Goal: Task Accomplishment & Management: Use online tool/utility

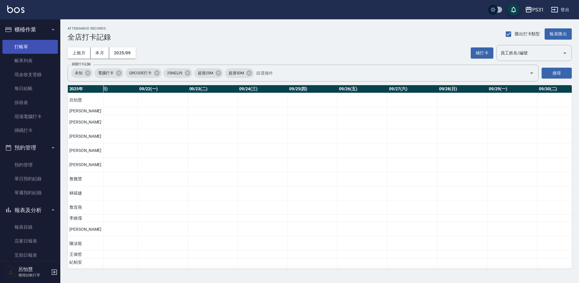
click at [32, 48] on link "打帳單" at bounding box center [29, 47] width 55 height 14
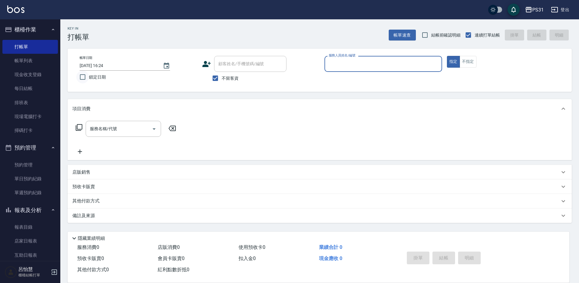
click at [82, 76] on input "鎖定日期" at bounding box center [82, 77] width 13 height 13
checkbox input "true"
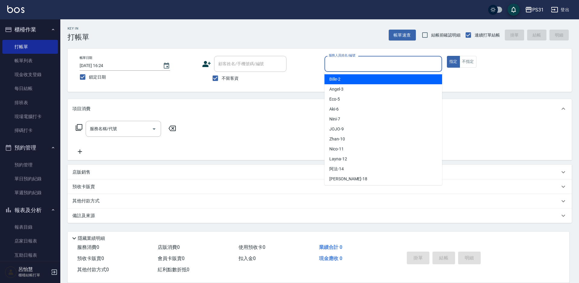
click at [421, 64] on input "服務人員姓名/編號" at bounding box center [383, 63] width 112 height 11
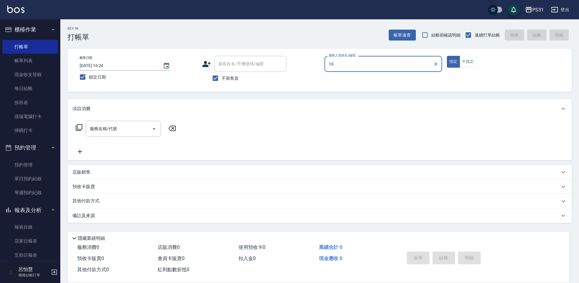
type input "Zhan-10"
type button "true"
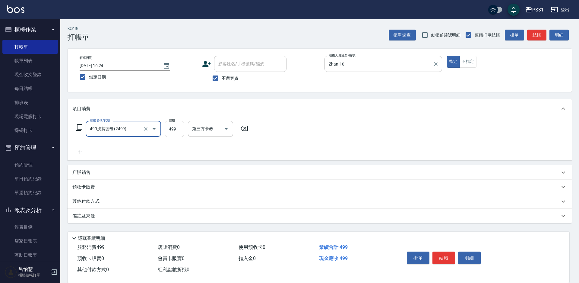
type input "499洗剪套餐(2499)"
click at [465, 60] on button "不指定" at bounding box center [468, 62] width 17 height 12
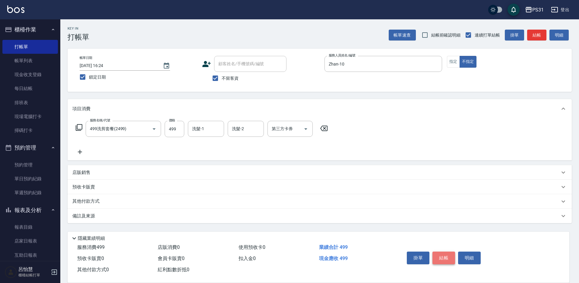
click at [442, 253] on button "結帳" at bounding box center [443, 257] width 23 height 13
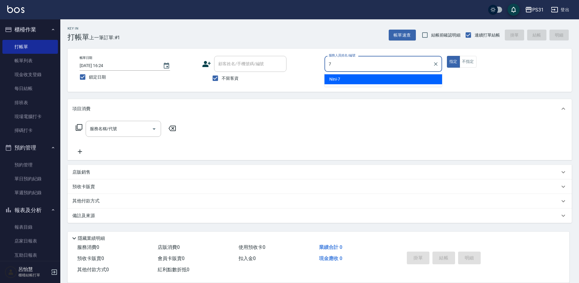
type input "Nini-7"
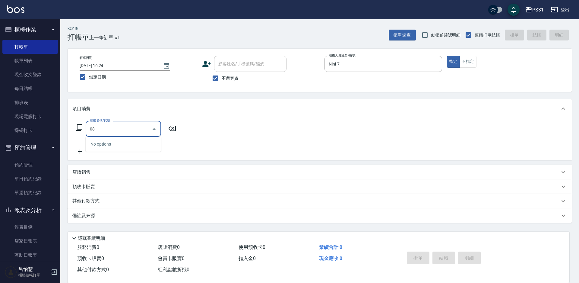
type input "0"
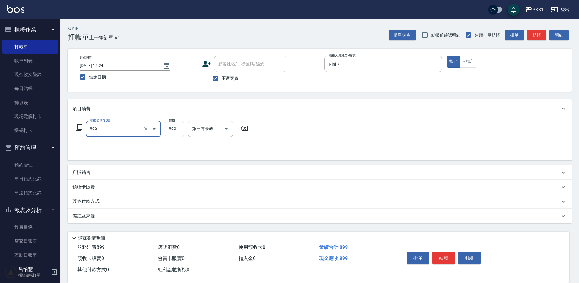
type input "899洗剪套餐(899)"
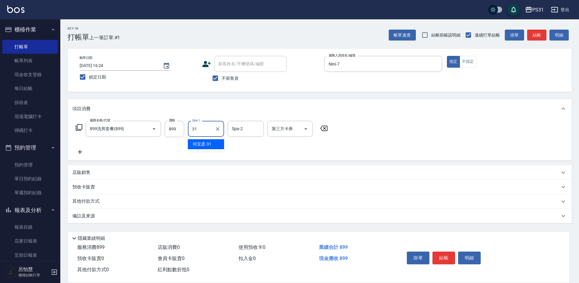
type input "[PERSON_NAME]-31"
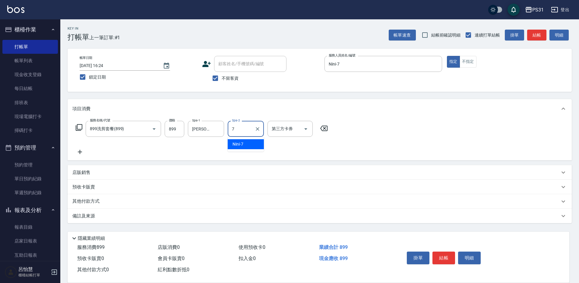
type input "Nini-7"
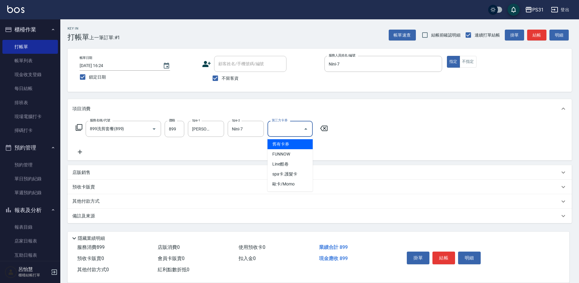
type input "舊有卡券"
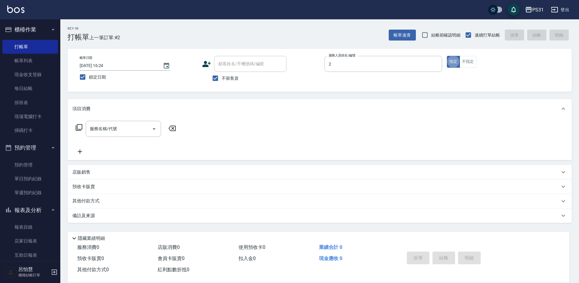
type input "Bille-2"
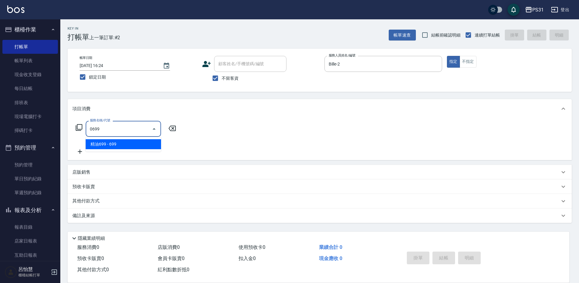
type input "精油699(0699)"
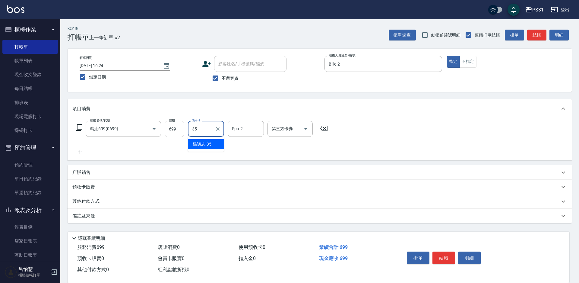
type input "楊諺志-35"
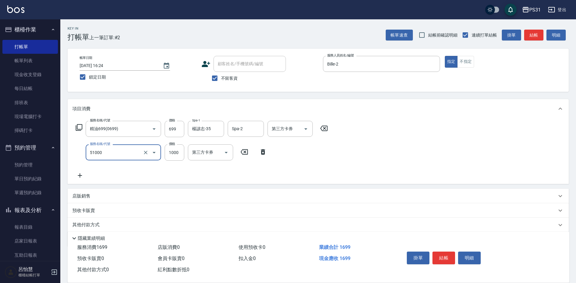
type input "酵素/紅鑽/焦糖/單噴精華液(51000)"
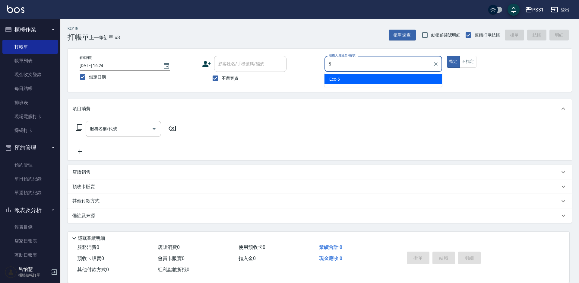
type input "Eco-5"
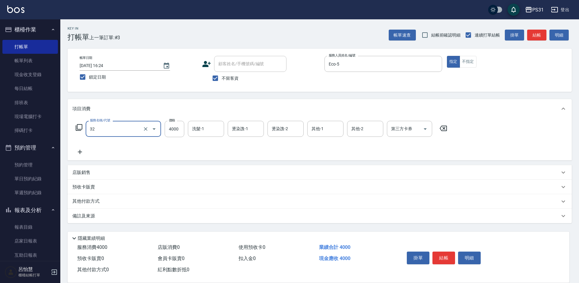
type input "燙髮B餐(32)"
type input "3199"
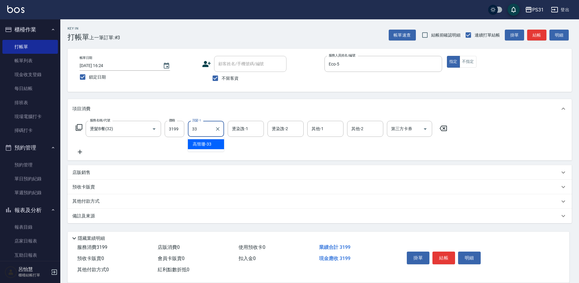
type input "高彗珊-33"
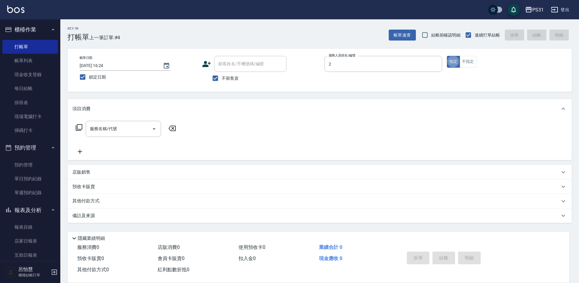
type input "Bille-2"
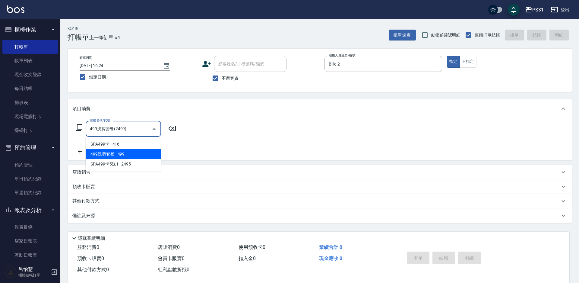
type input "499洗剪套餐(2499)"
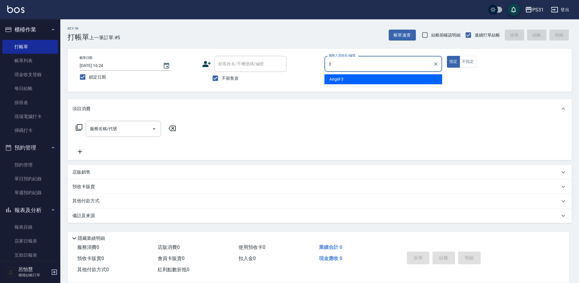
type input "[PERSON_NAME]-3"
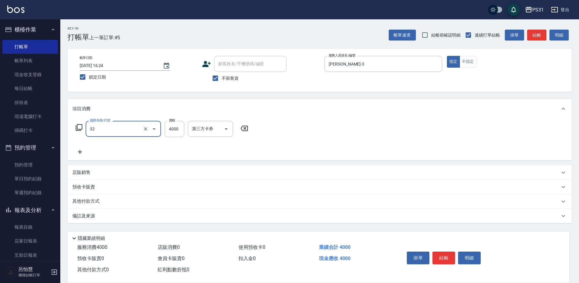
type input "燙髮B餐(32)"
type input "3000"
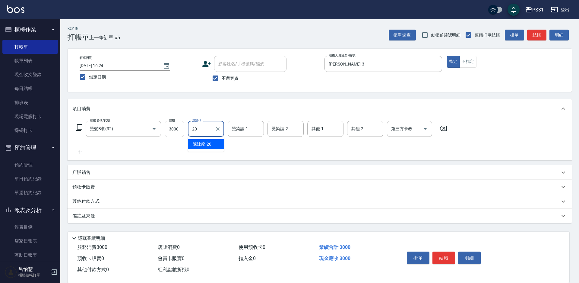
type input "陳泳龍-20"
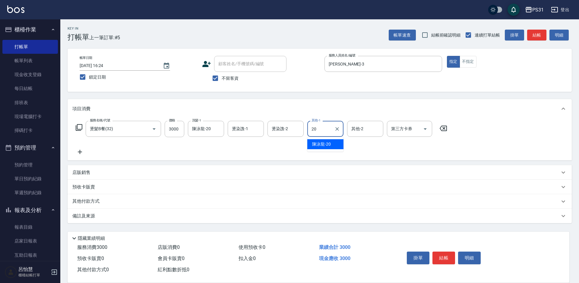
type input "陳泳龍-20"
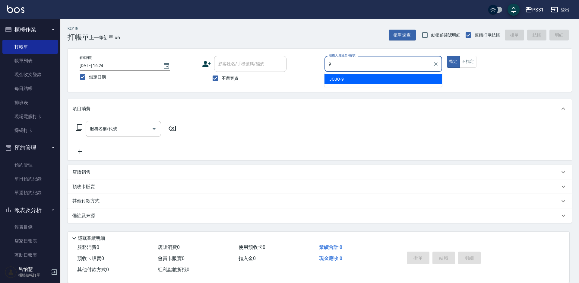
type input "JOJO-9"
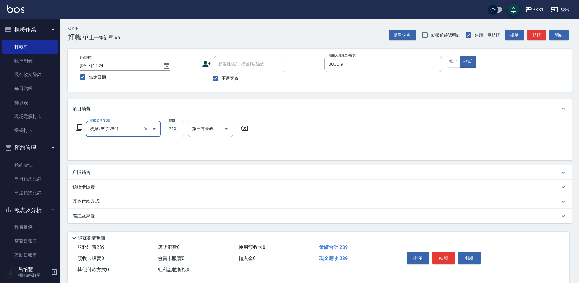
type input "洗剪289(2289)"
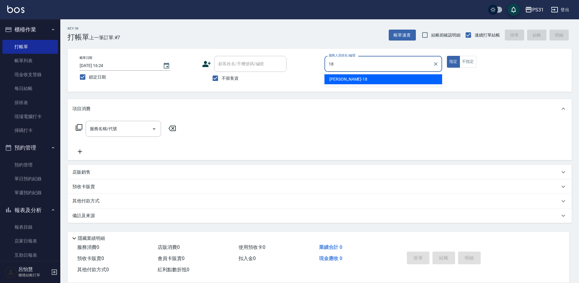
type input "[PERSON_NAME]-18"
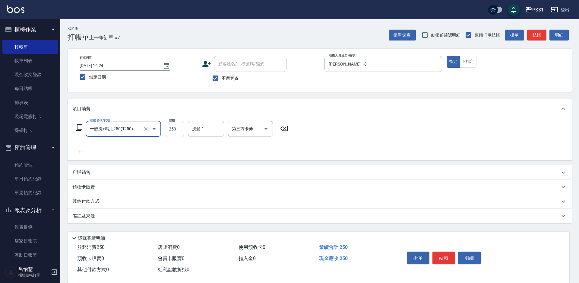
type input "一般洗+精油250(1250)"
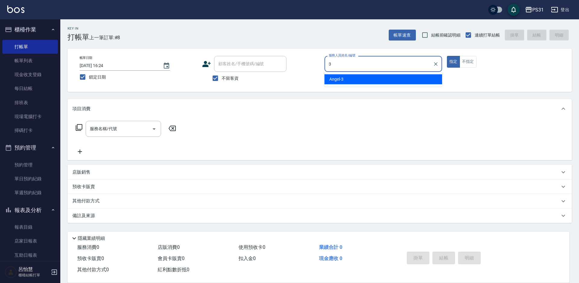
type input "[PERSON_NAME]-3"
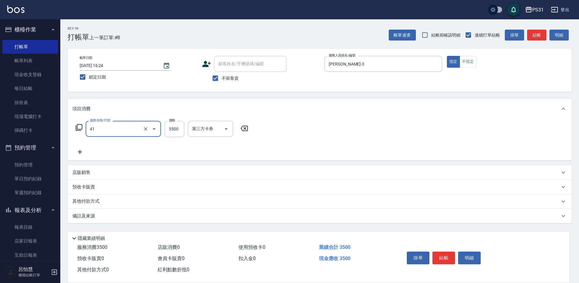
type input "染髮A餐(41)"
type input "3699"
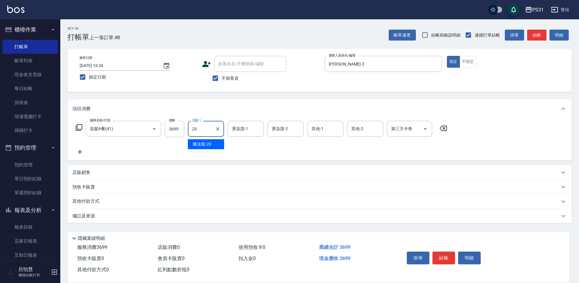
type input "陳泳龍-20"
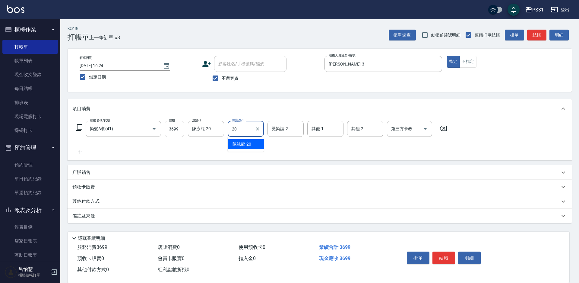
type input "陳泳龍-20"
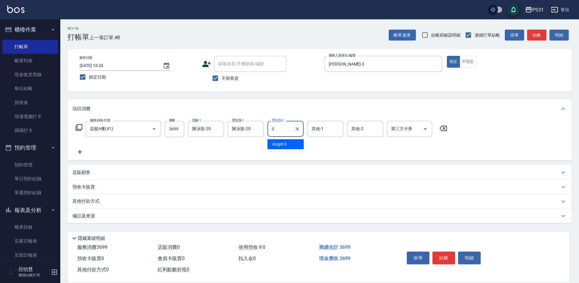
type input "[PERSON_NAME]-3"
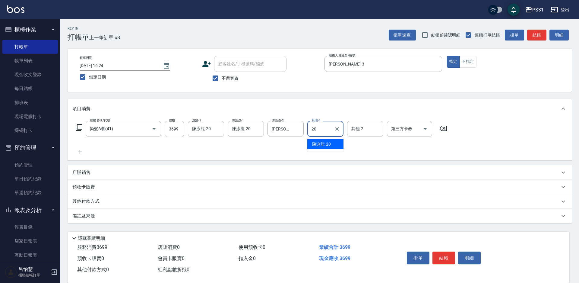
type input "陳泳龍-20"
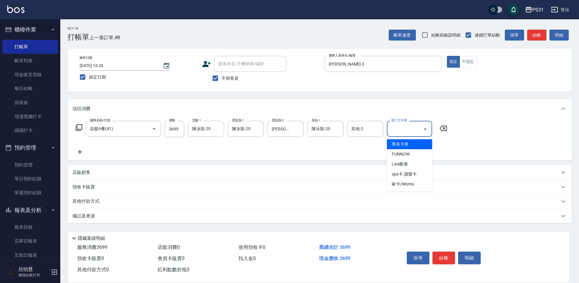
type input "舊有卡券"
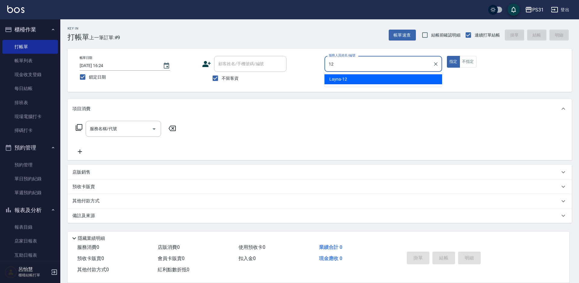
type input "Layna-12"
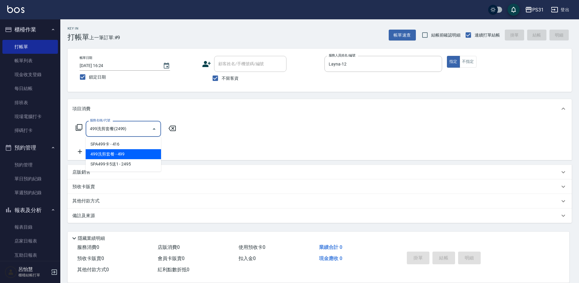
type input "499洗剪套餐(2499)"
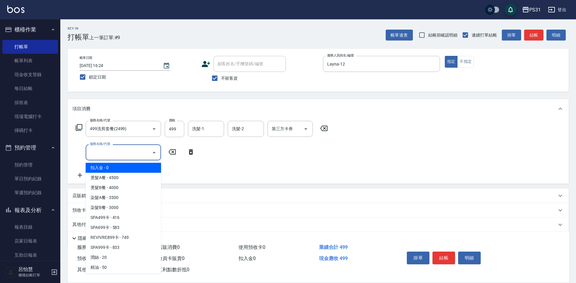
type input "扣入金(+)"
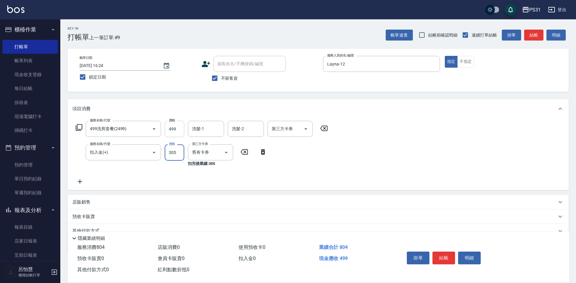
type input "305"
click at [173, 131] on input "499" at bounding box center [175, 129] width 20 height 16
click at [174, 122] on label "價格" at bounding box center [172, 120] width 6 height 5
click at [174, 122] on input "109" at bounding box center [175, 129] width 20 height 16
click at [177, 129] on input "109" at bounding box center [175, 129] width 20 height 16
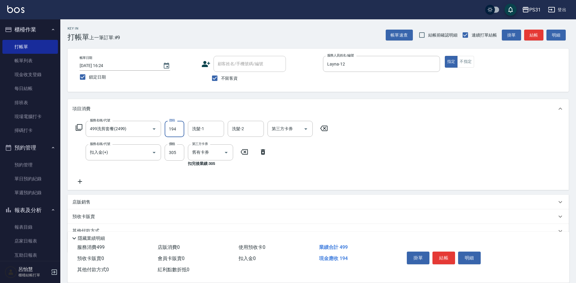
type input "194"
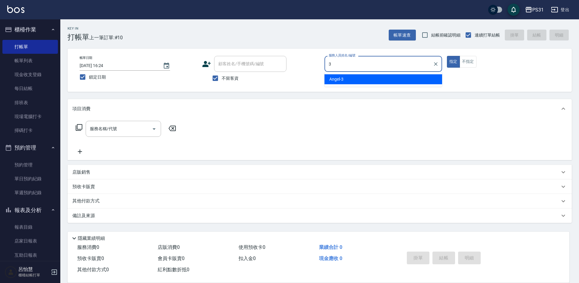
type input "[PERSON_NAME]-3"
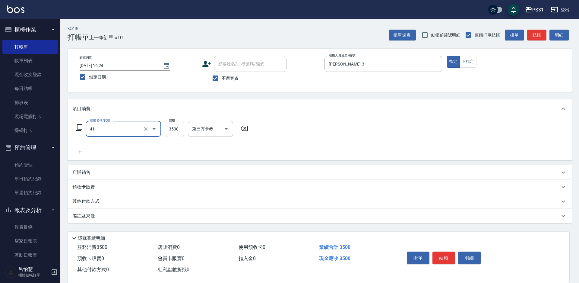
type input "染髮A餐(41)"
type input "3699"
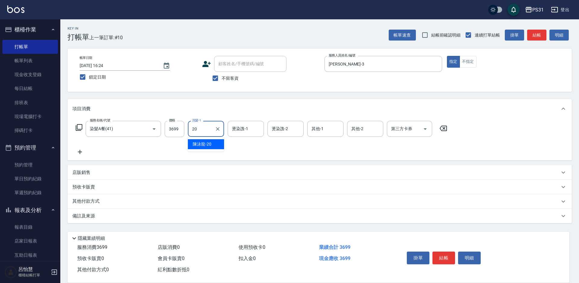
type input "陳泳龍-20"
type input "2"
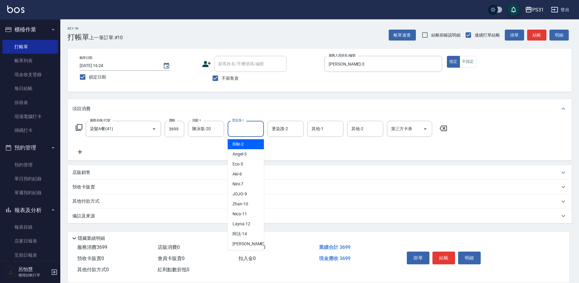
type input "Bille-2"
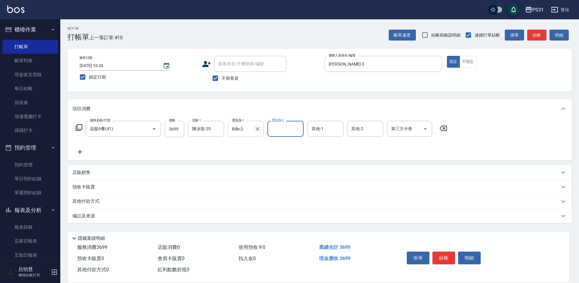
click at [257, 128] on icon "Clear" at bounding box center [257, 129] width 6 height 6
click at [290, 134] on input "燙染謢-2" at bounding box center [285, 128] width 31 height 11
click at [248, 128] on input "燙染謢-1" at bounding box center [245, 128] width 31 height 11
type input "陳泳龍-20"
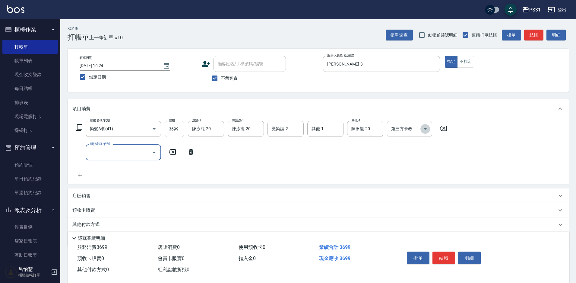
click at [424, 129] on icon "Open" at bounding box center [425, 128] width 7 height 7
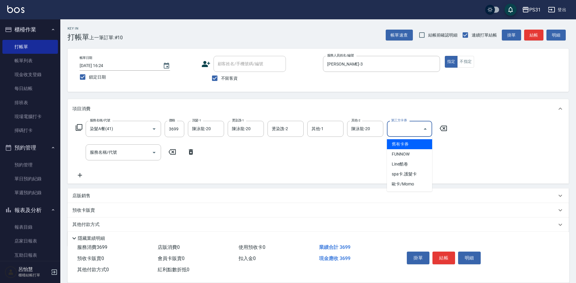
click at [413, 144] on span "舊有卡券" at bounding box center [409, 144] width 45 height 10
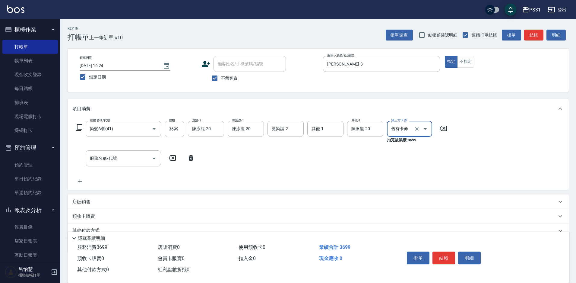
type input "舊有卡券"
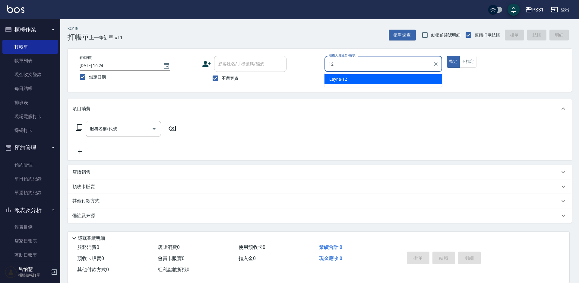
type input "Layna-12"
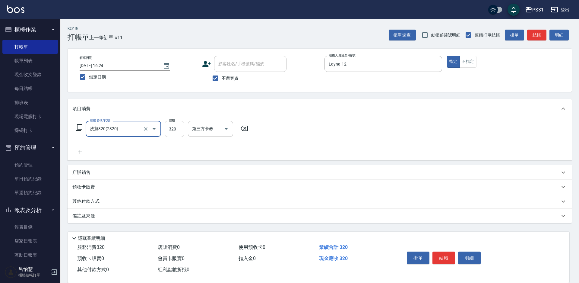
type input "洗剪320(2320)"
type input "370"
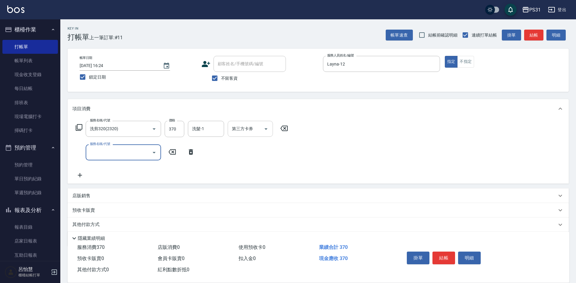
click at [265, 127] on icon "Open" at bounding box center [265, 128] width 7 height 7
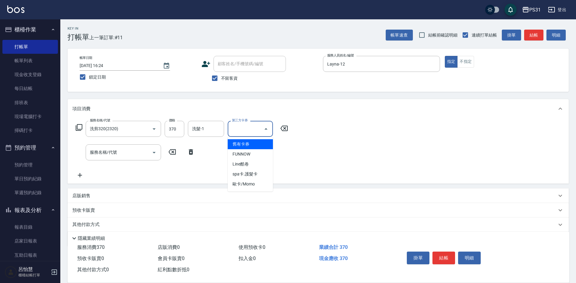
click at [258, 146] on span "舊有卡券" at bounding box center [250, 144] width 45 height 10
type input "舊有卡券"
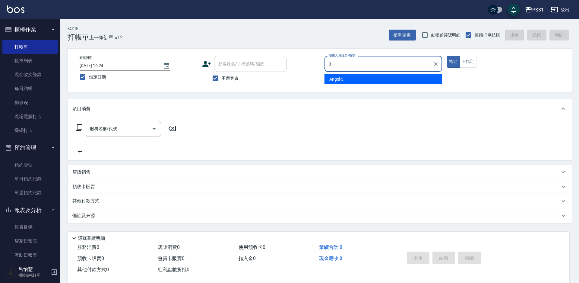
type input "[PERSON_NAME]-3"
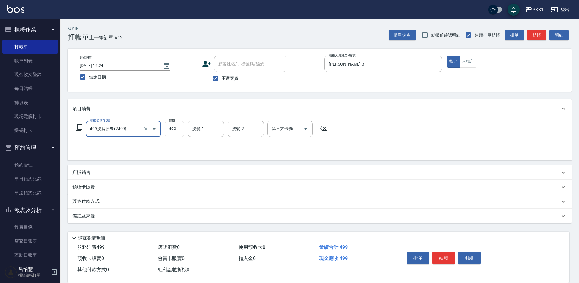
type input "499洗剪套餐(2499)"
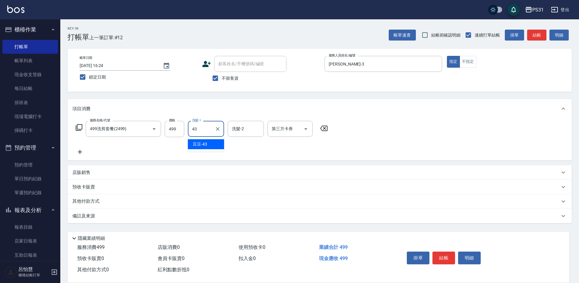
type input "豆豆-43"
type input "舊有卡券"
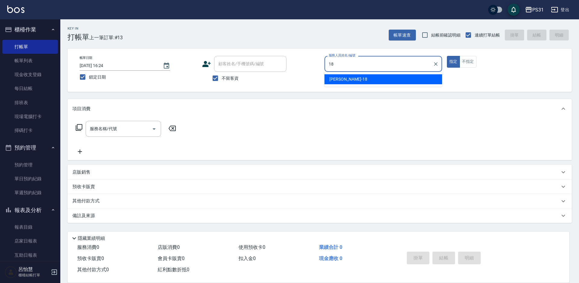
type input "[PERSON_NAME]-18"
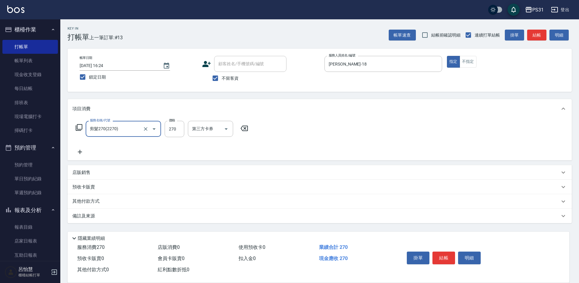
type input "剪髮270(2270)"
type input "350"
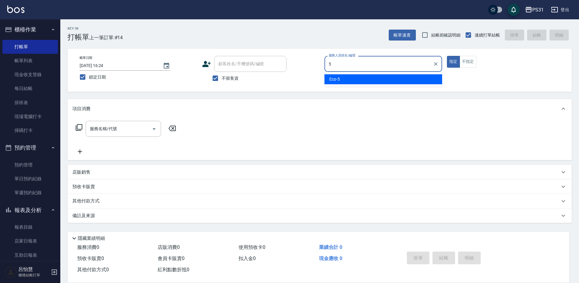
type input "Eco-5"
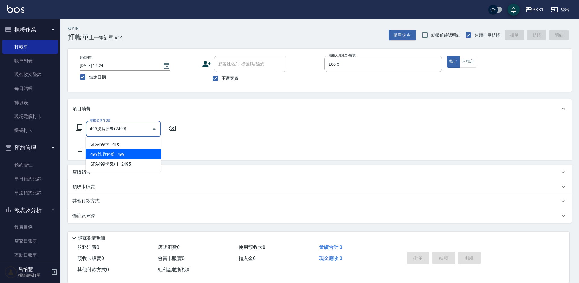
type input "499洗剪套餐(2499)"
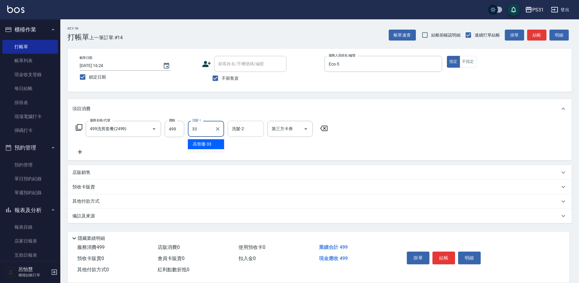
type input "高彗珊-33"
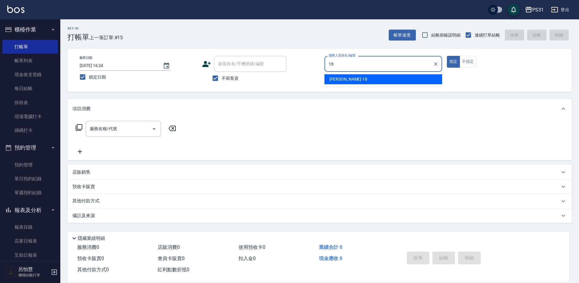
type input "[PERSON_NAME]-18"
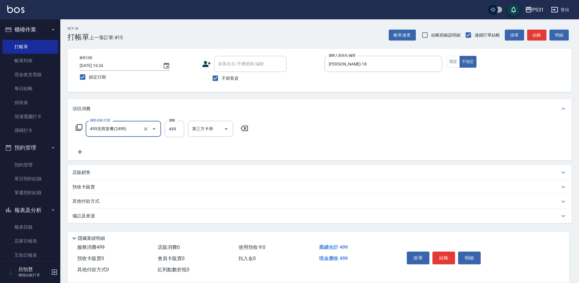
type input "499洗剪套餐(2499)"
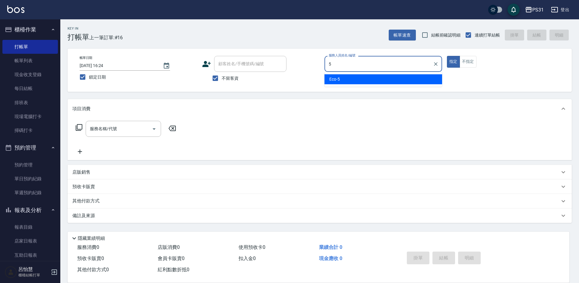
type input "Eco-5"
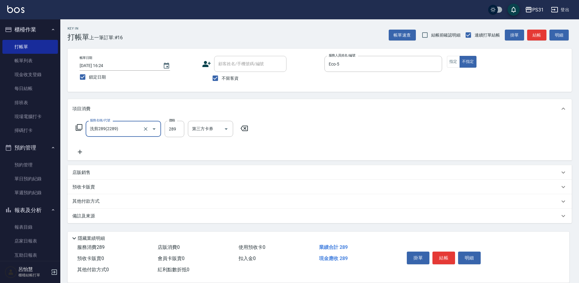
type input "洗剪289(2289)"
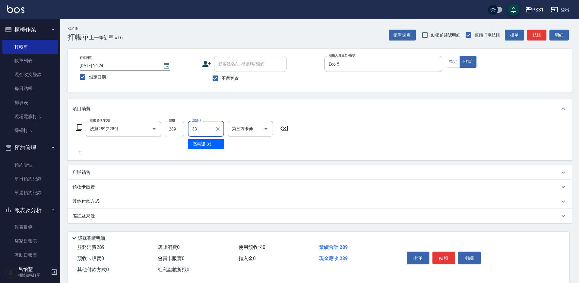
type input "高彗珊-33"
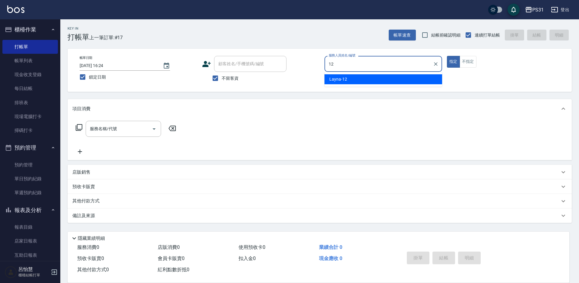
type input "Layna-12"
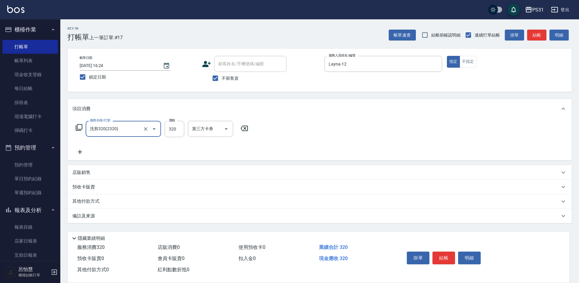
type input "洗剪320(2320)"
type input "370"
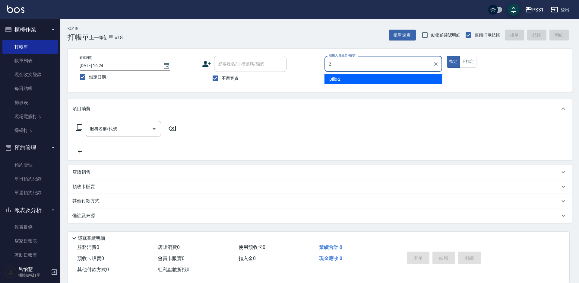
type input "Bille-2"
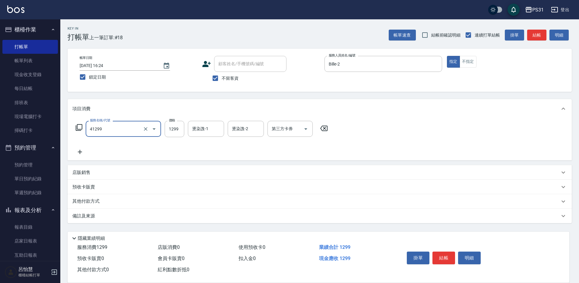
type input "長髮染髮(41299)"
type input "1399"
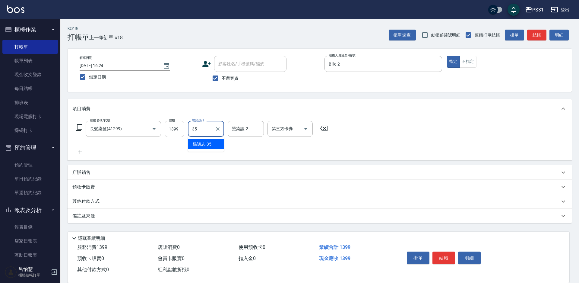
type input "楊諺志-35"
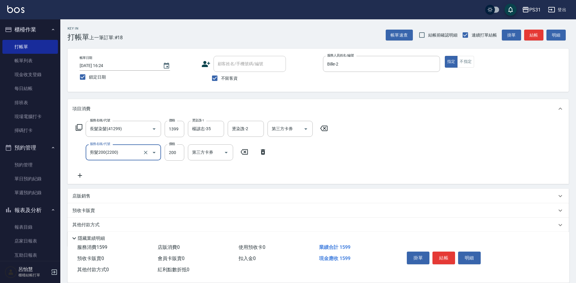
type input "剪髮200(2200)"
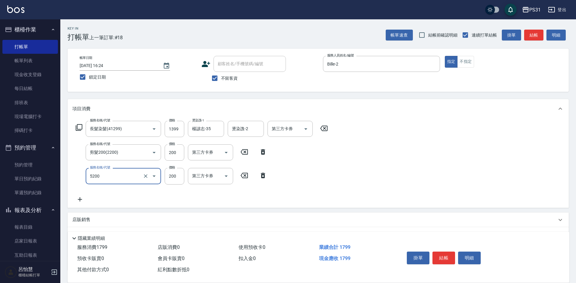
type input "自備護髮(5200)"
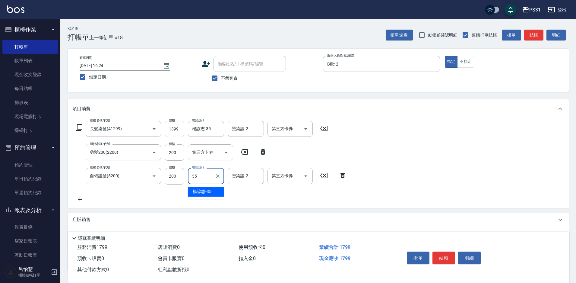
type input "楊諺志-35"
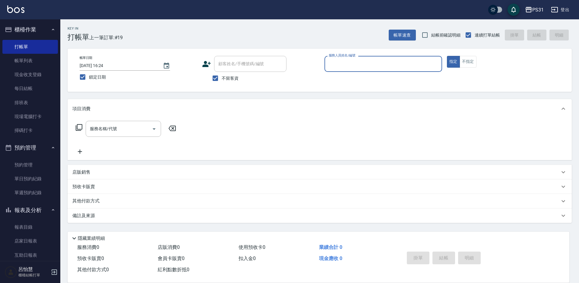
click at [364, 56] on div "服務人員姓名/編號" at bounding box center [383, 64] width 118 height 16
type input "Nico-11"
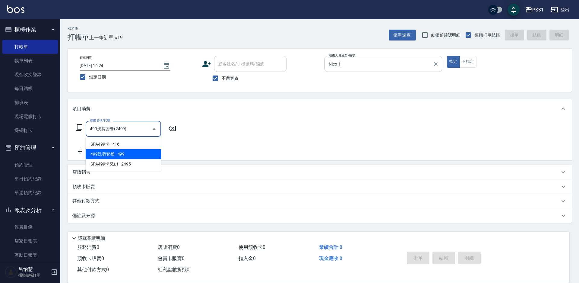
type input "499洗剪套餐(2499)"
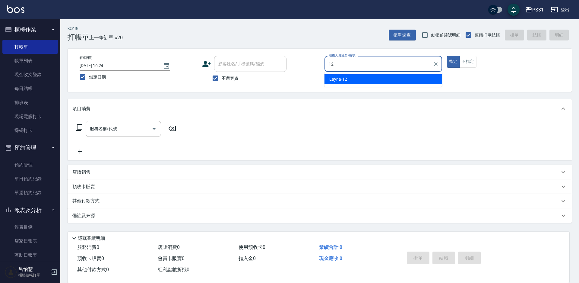
type input "Layna-12"
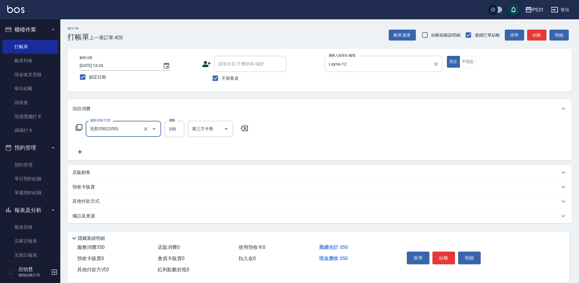
type input "洗剪350(2350)"
type input "370"
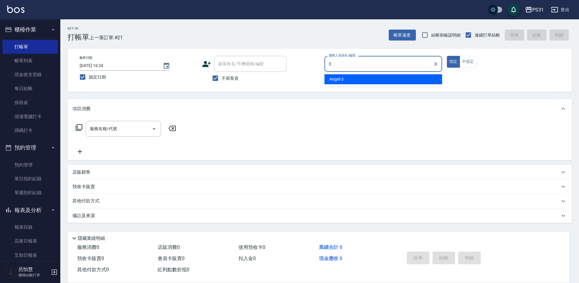
type input "[PERSON_NAME]-3"
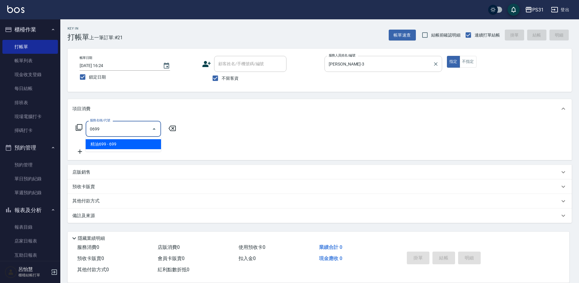
type input "精油699(0699)"
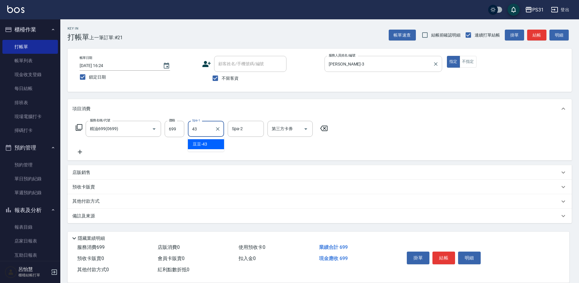
type input "豆豆-43"
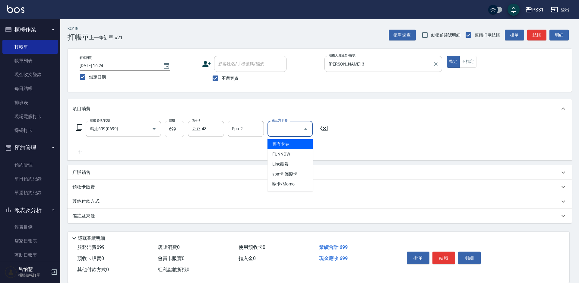
type input "舊有卡券"
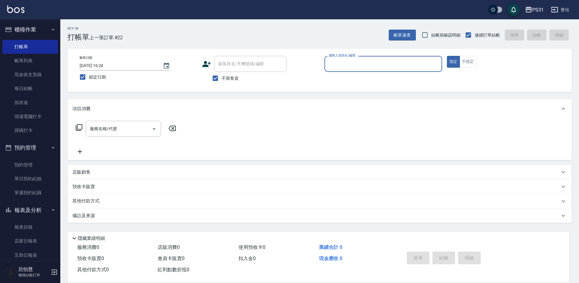
type input "3"
type input "Bille-2"
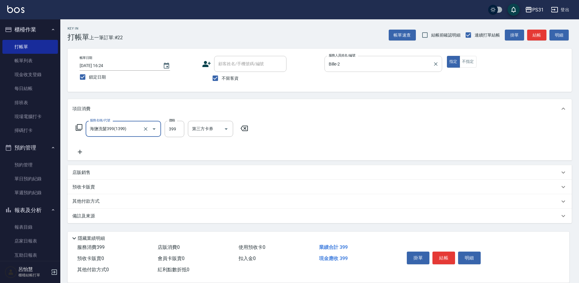
type input "海鹽洗髮399(1399)"
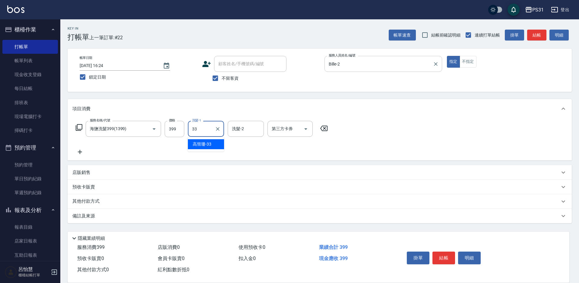
type input "高彗珊-33"
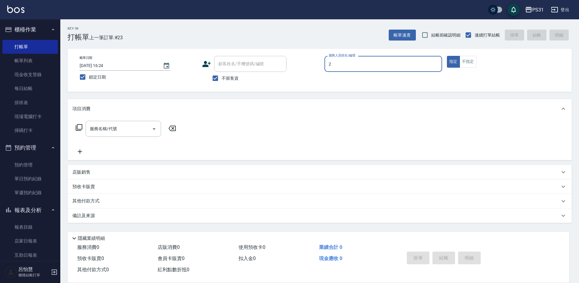
type input "Bille-2"
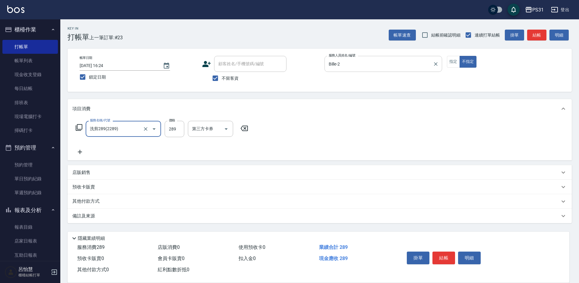
type input "洗剪289(2289)"
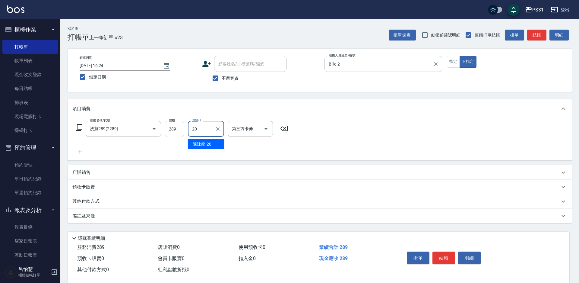
type input "陳泳龍-20"
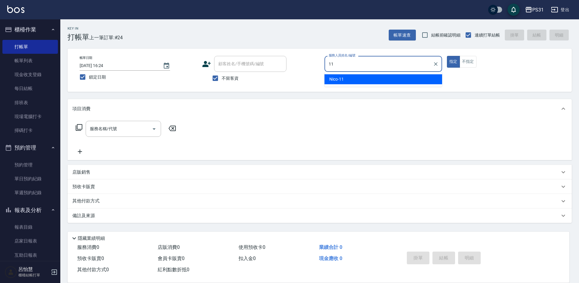
type input "Nico-11"
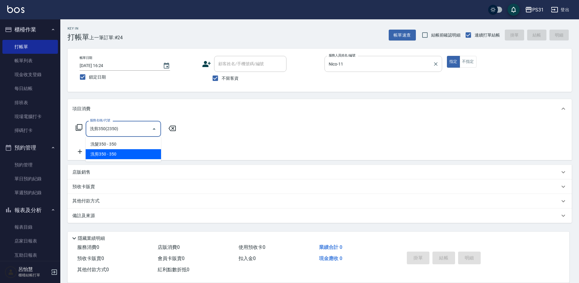
type input "洗剪350(2350)"
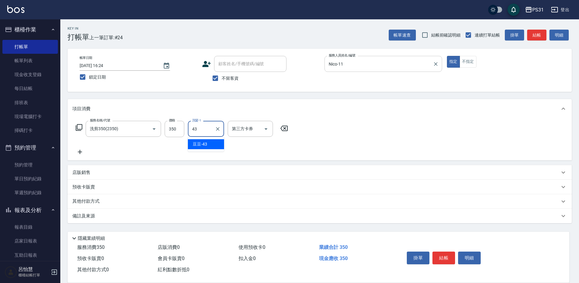
type input "豆豆-43"
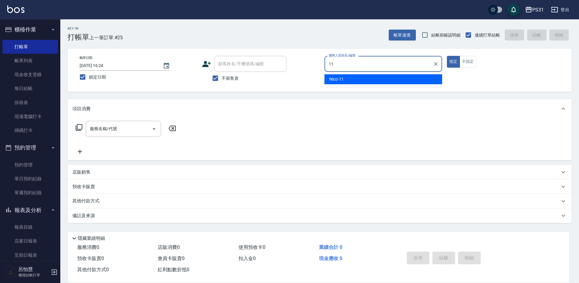
type input "Nico-11"
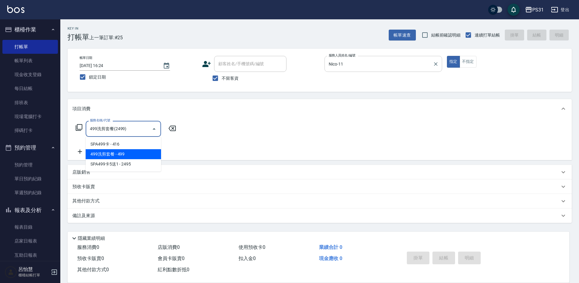
type input "499洗剪套餐(2499)"
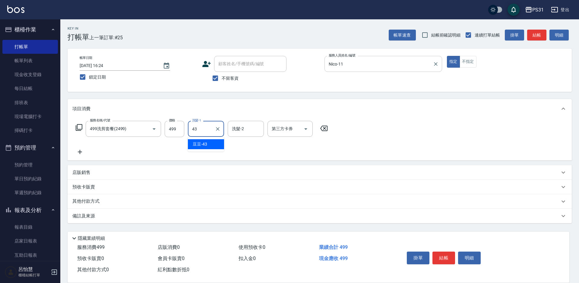
type input "豆豆-43"
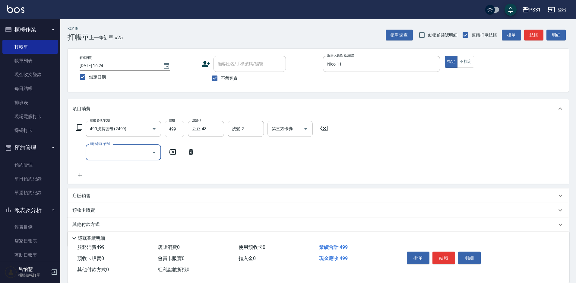
click at [299, 131] on input "第三方卡券" at bounding box center [285, 128] width 31 height 11
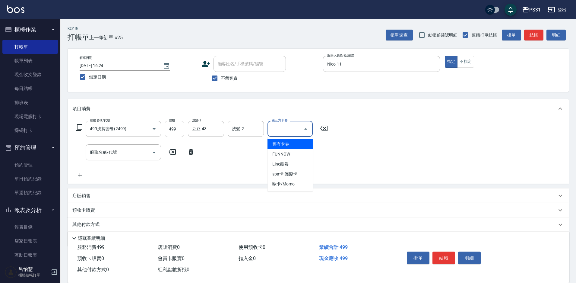
click at [290, 144] on span "舊有卡券" at bounding box center [289, 144] width 45 height 10
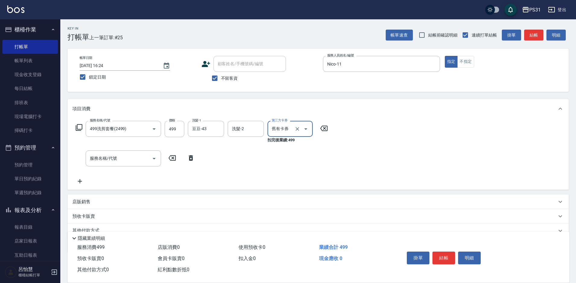
type input "舊有卡券"
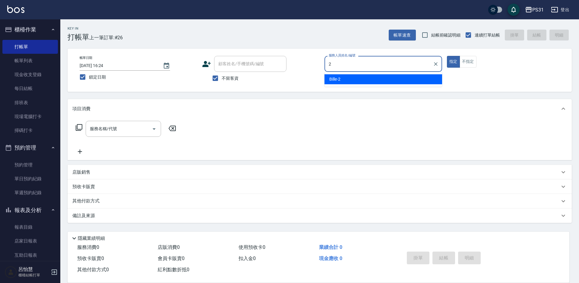
type input "Bille-2"
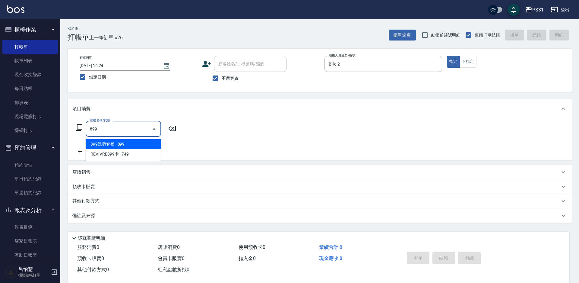
type input "899洗剪套餐(899)"
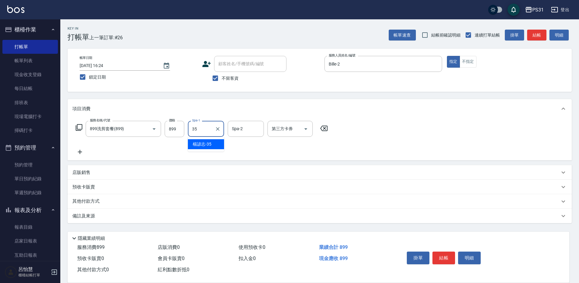
type input "楊諺志-35"
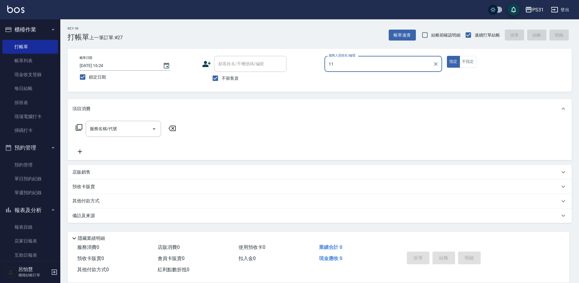
type input "Nico-11"
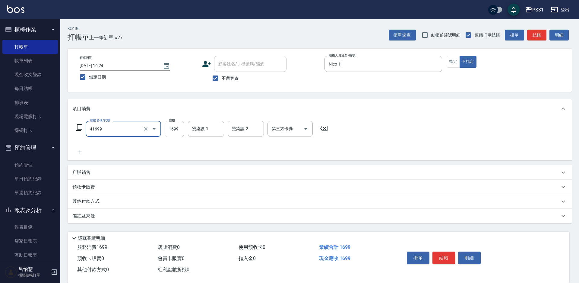
type input "染髮長髮(41699)"
type input "2099"
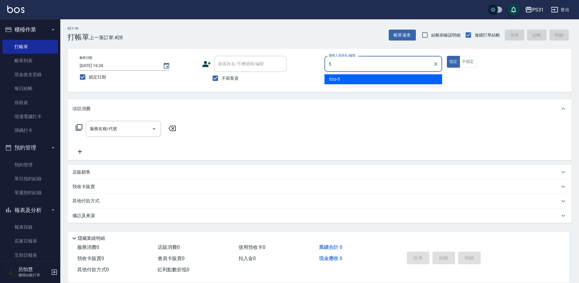
type input "Eco-5"
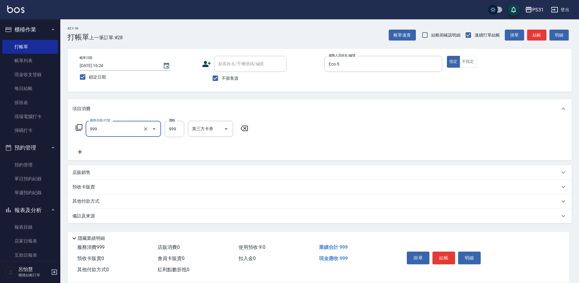
type input "精油套餐999(999)"
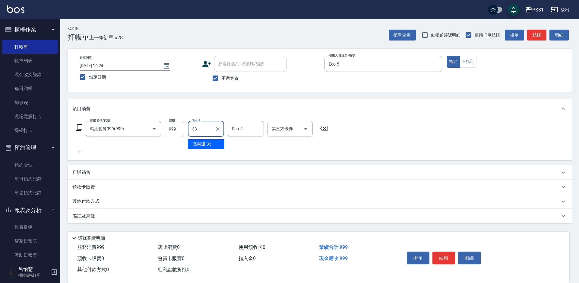
type input "高彗珊-33"
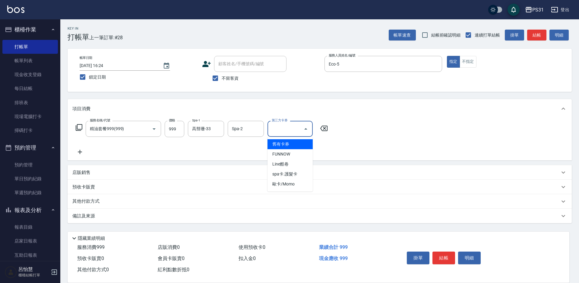
type input "舊有卡券"
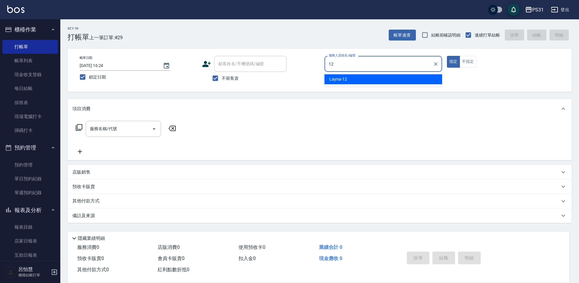
type input "Layna-12"
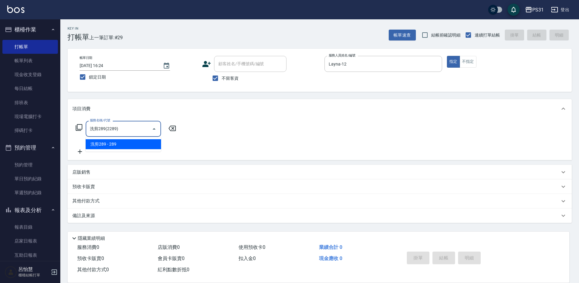
type input "洗剪289(2289)"
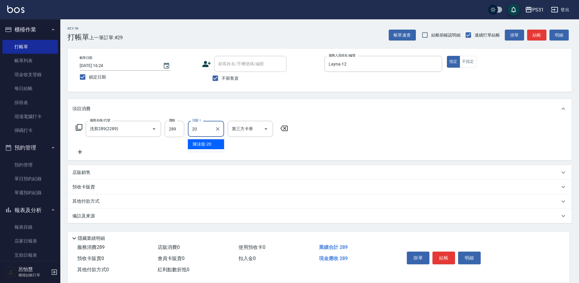
type input "陳泳龍-20"
